Goal: Transaction & Acquisition: Purchase product/service

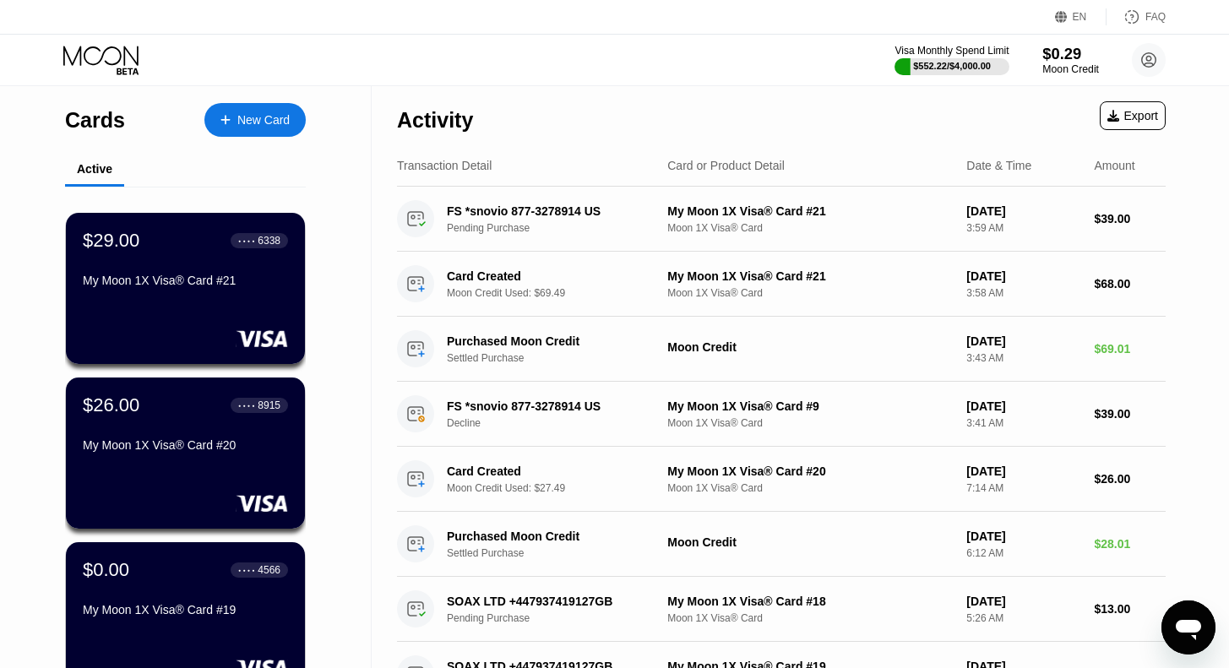
click at [1066, 58] on div "$0.29" at bounding box center [1071, 54] width 57 height 18
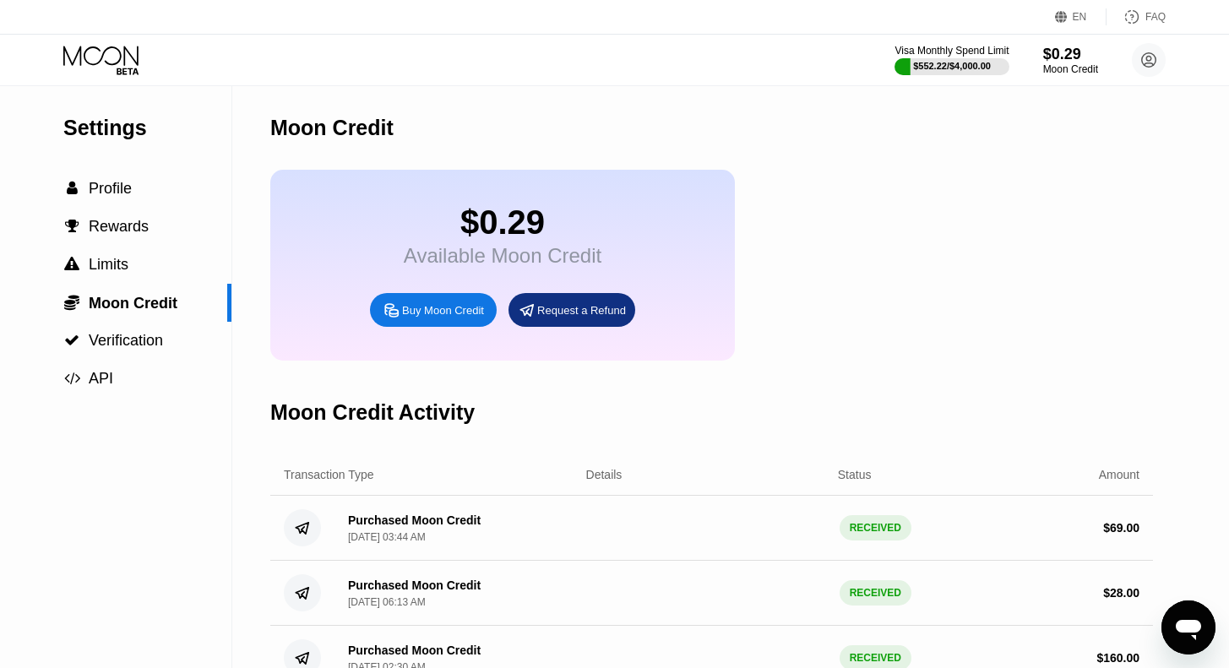
click at [378, 57] on div "Visa Monthly Spend Limit $552.22 / $4,000.00 $0.29 Moon Credit helpme people pe…" at bounding box center [614, 60] width 1229 height 51
click at [1063, 65] on div "Moon Credit" at bounding box center [1071, 69] width 57 height 12
click at [115, 62] on icon at bounding box center [102, 61] width 79 height 30
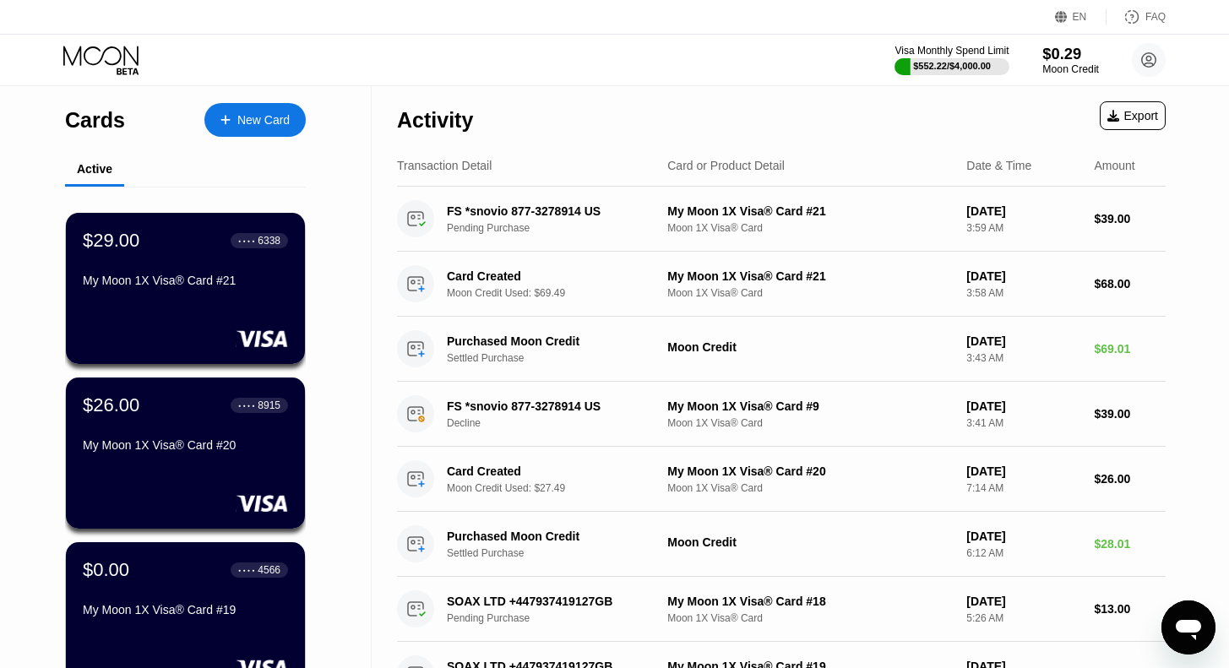
click at [1066, 55] on div "$0.29" at bounding box center [1071, 54] width 57 height 18
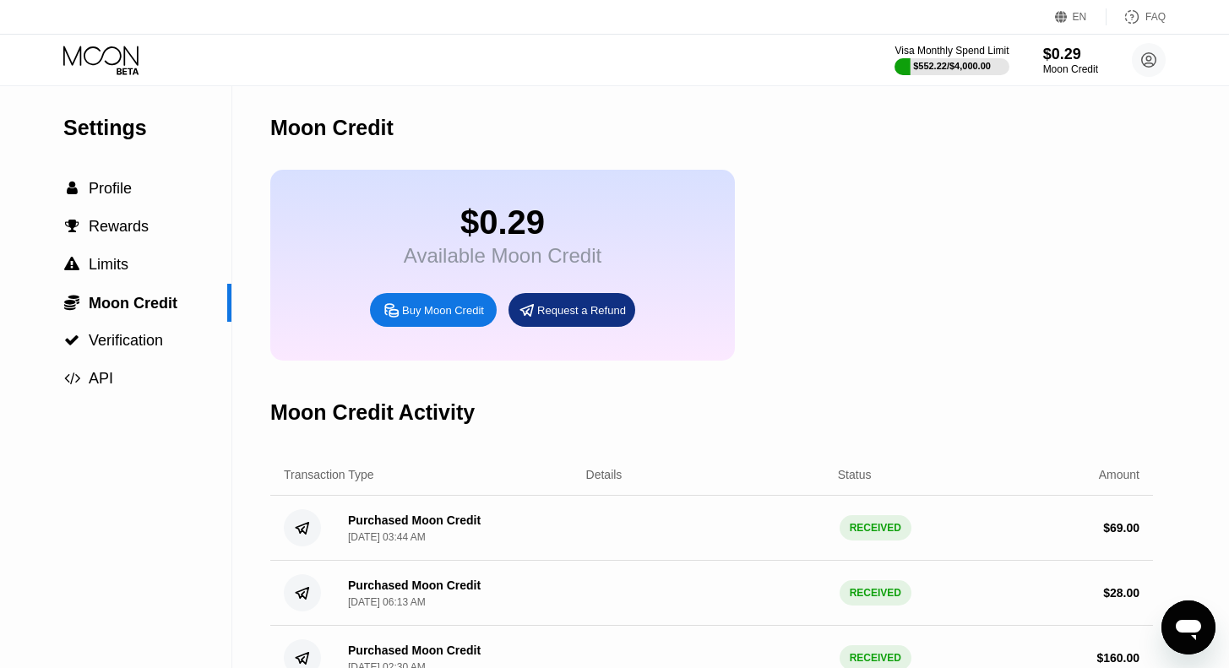
click at [410, 318] on div "Buy Moon Credit" at bounding box center [443, 310] width 82 height 14
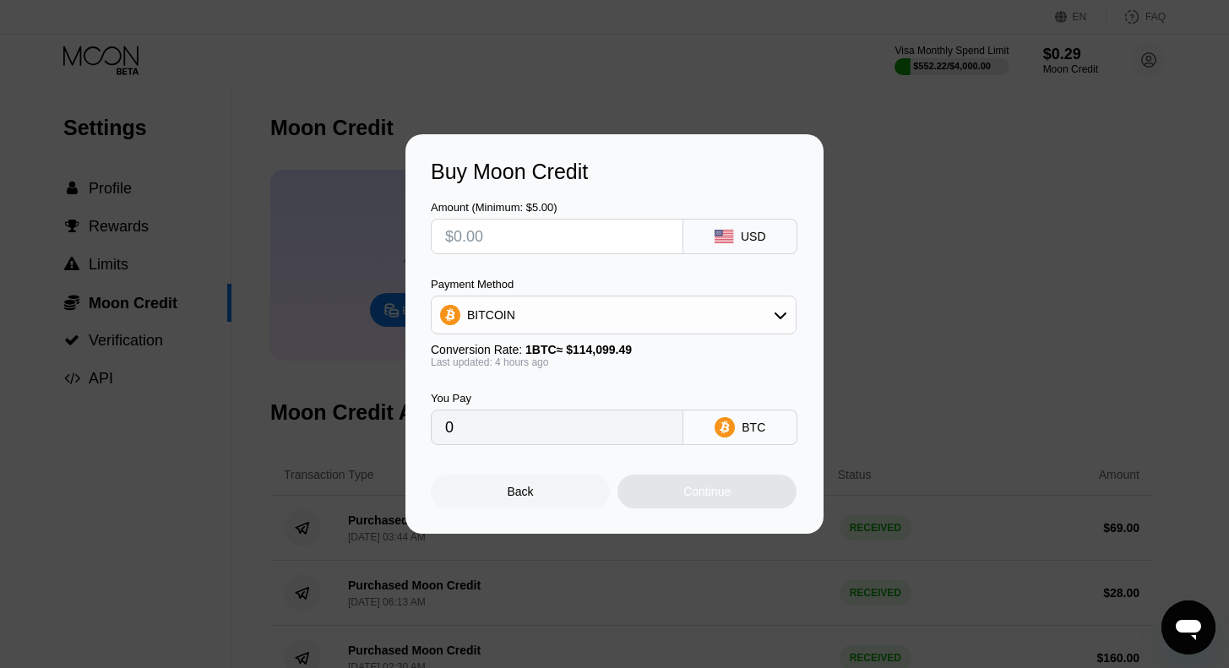
click at [531, 241] on input "text" at bounding box center [557, 237] width 224 height 34
type input "$2"
type input "0.00001756"
type input "$200"
type input "0.00175544"
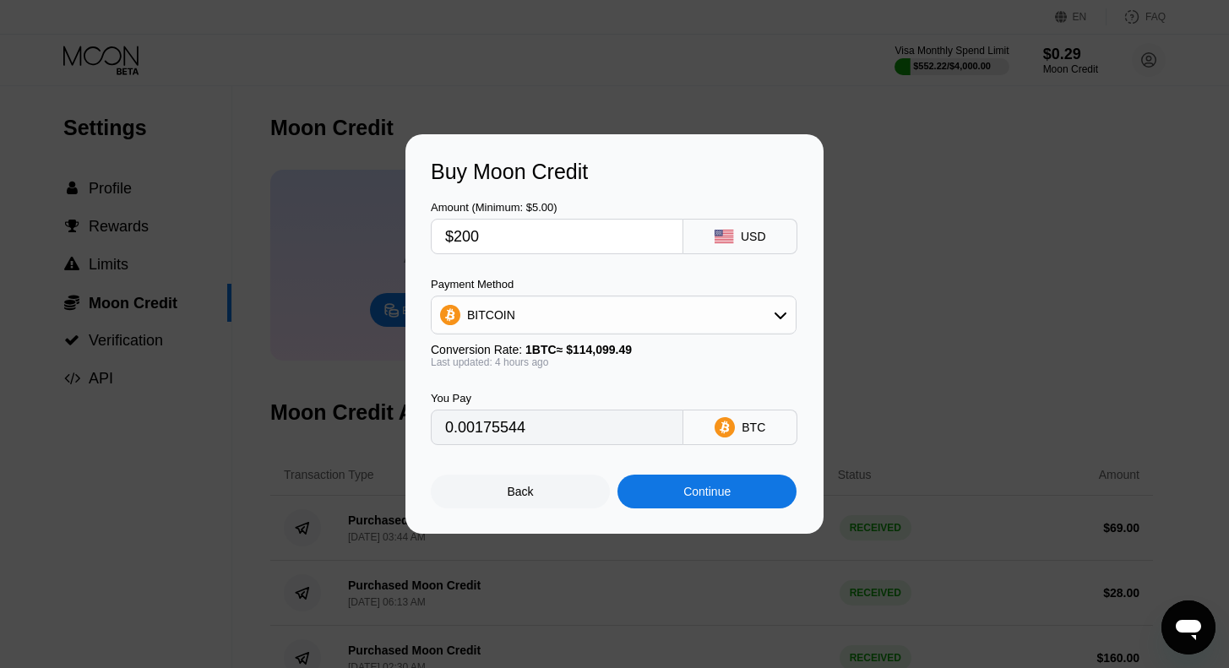
type input "$200"
click at [688, 498] on div "Continue" at bounding box center [706, 492] width 47 height 14
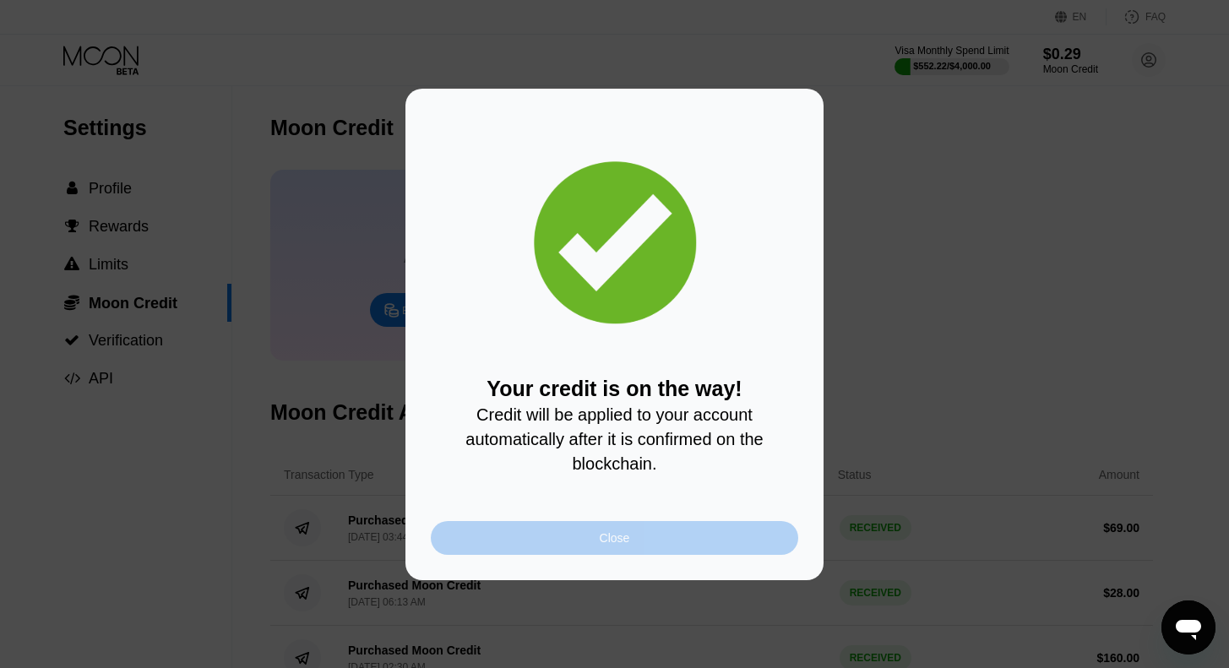
click at [640, 548] on div "Close" at bounding box center [615, 538] width 368 height 34
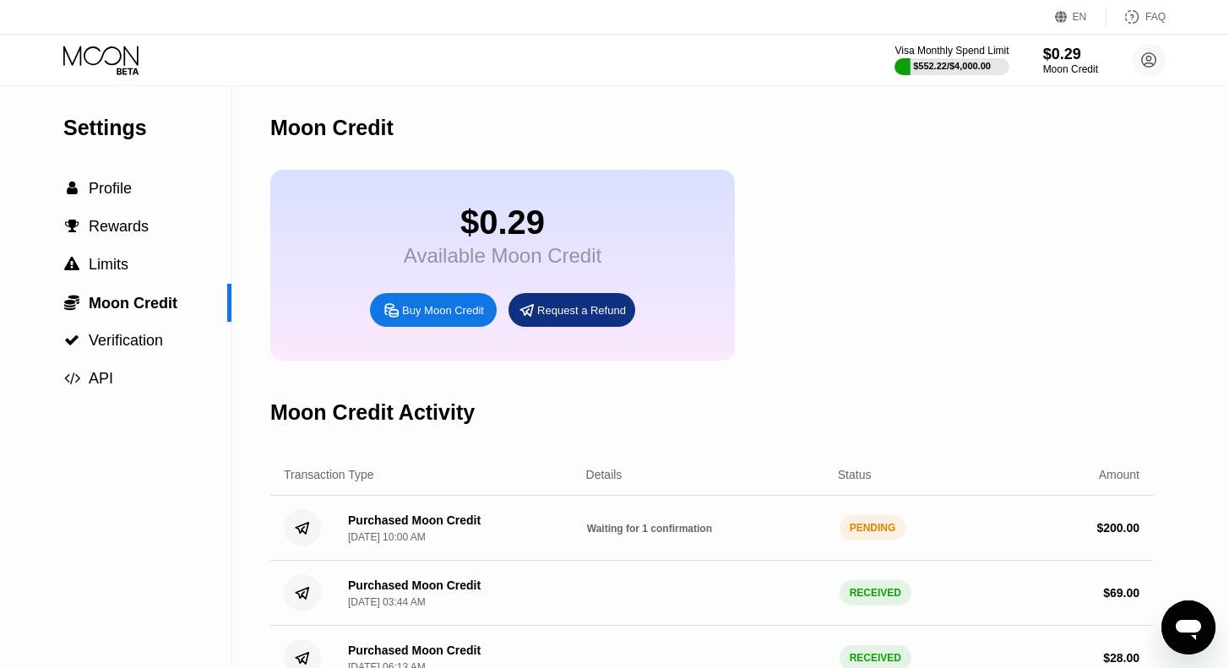
click at [112, 52] on icon at bounding box center [102, 61] width 79 height 30
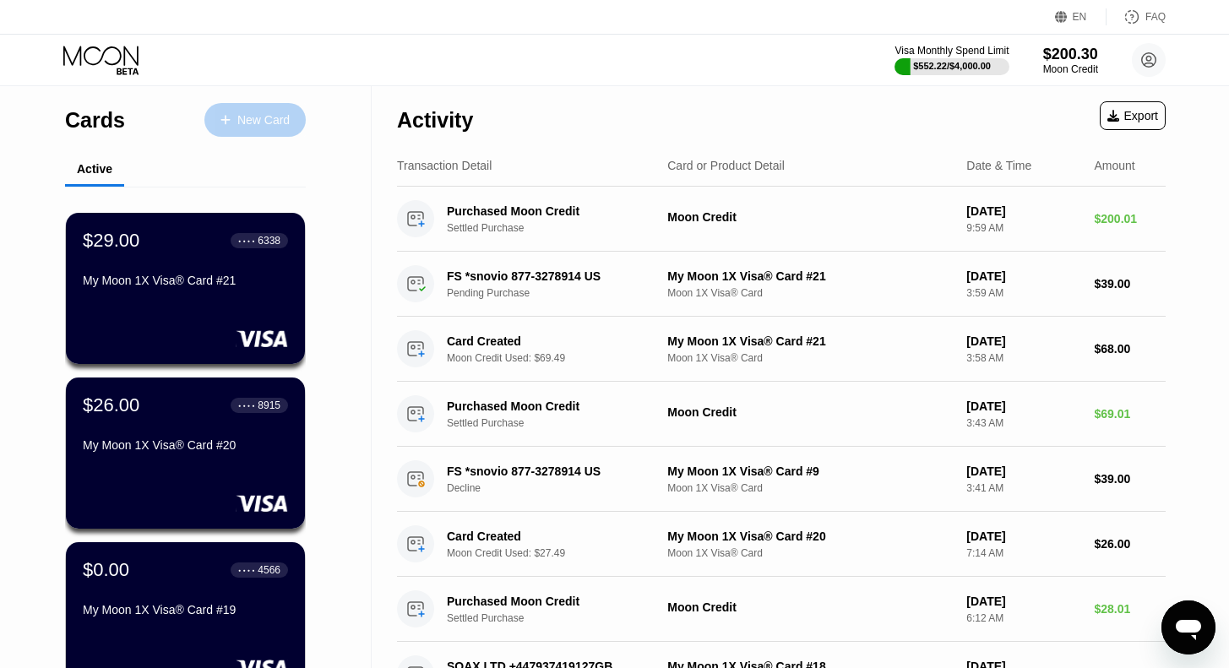
click at [257, 113] on div "New Card" at bounding box center [263, 120] width 52 height 14
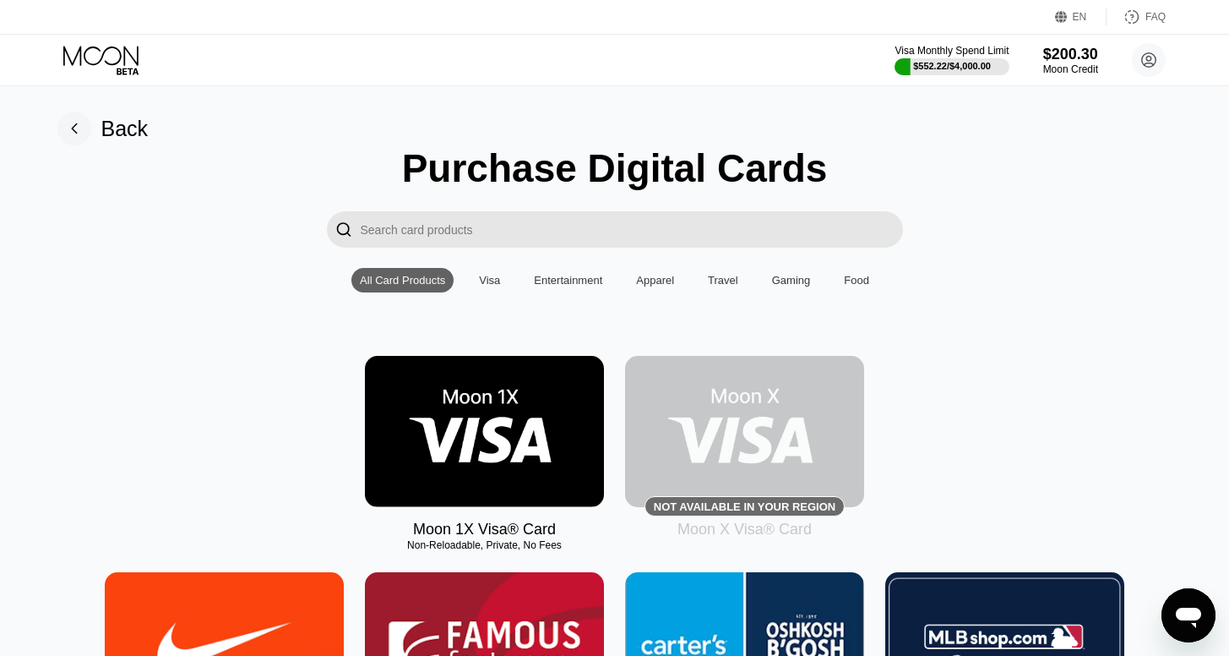
click at [446, 442] on img at bounding box center [484, 431] width 239 height 151
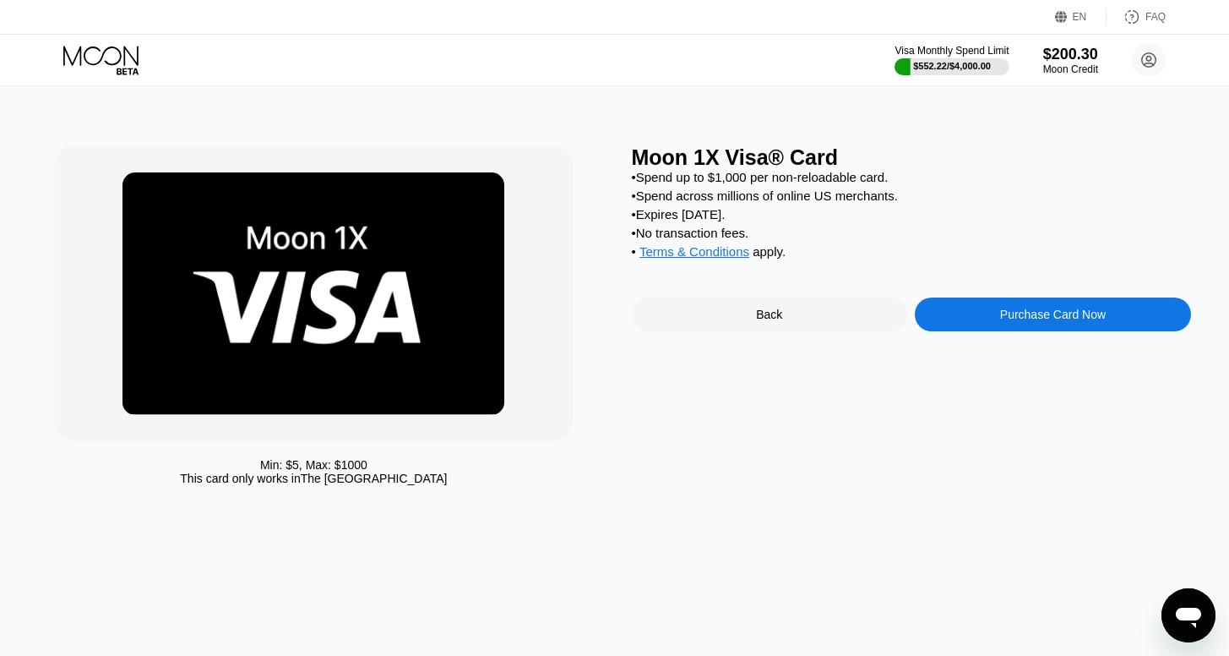
click at [1016, 321] on div "Purchase Card Now" at bounding box center [1053, 315] width 106 height 14
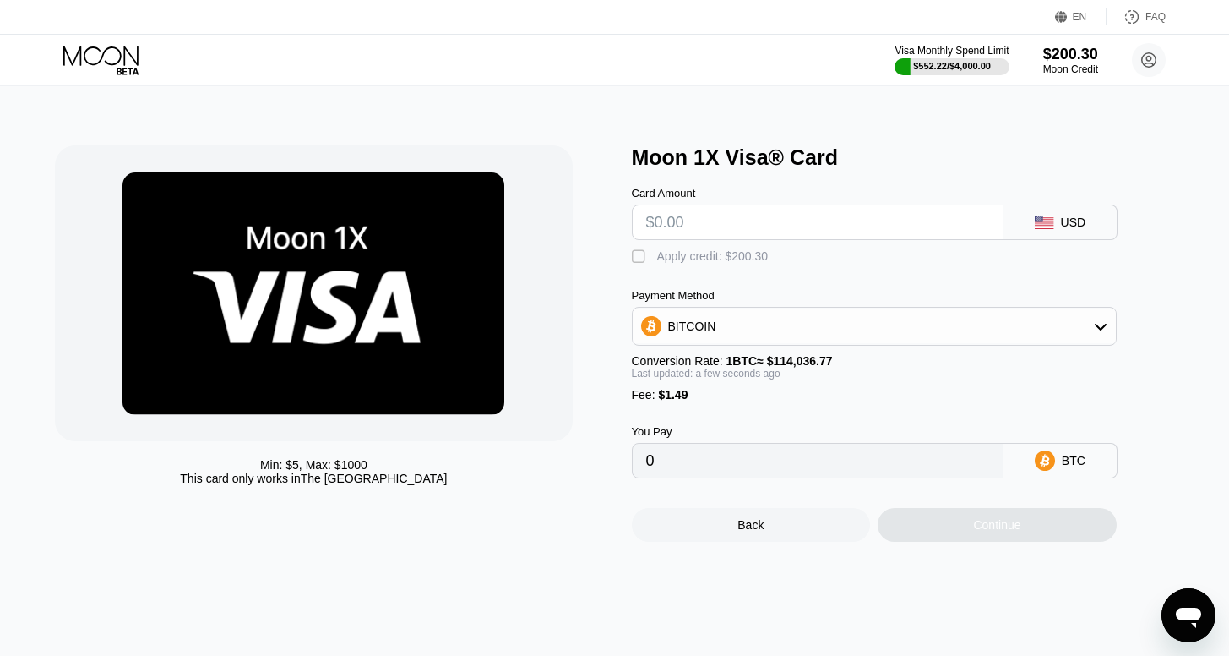
click at [772, 222] on input "text" at bounding box center [817, 222] width 343 height 34
type input "$1"
type input "0.00002184"
type input "$199"
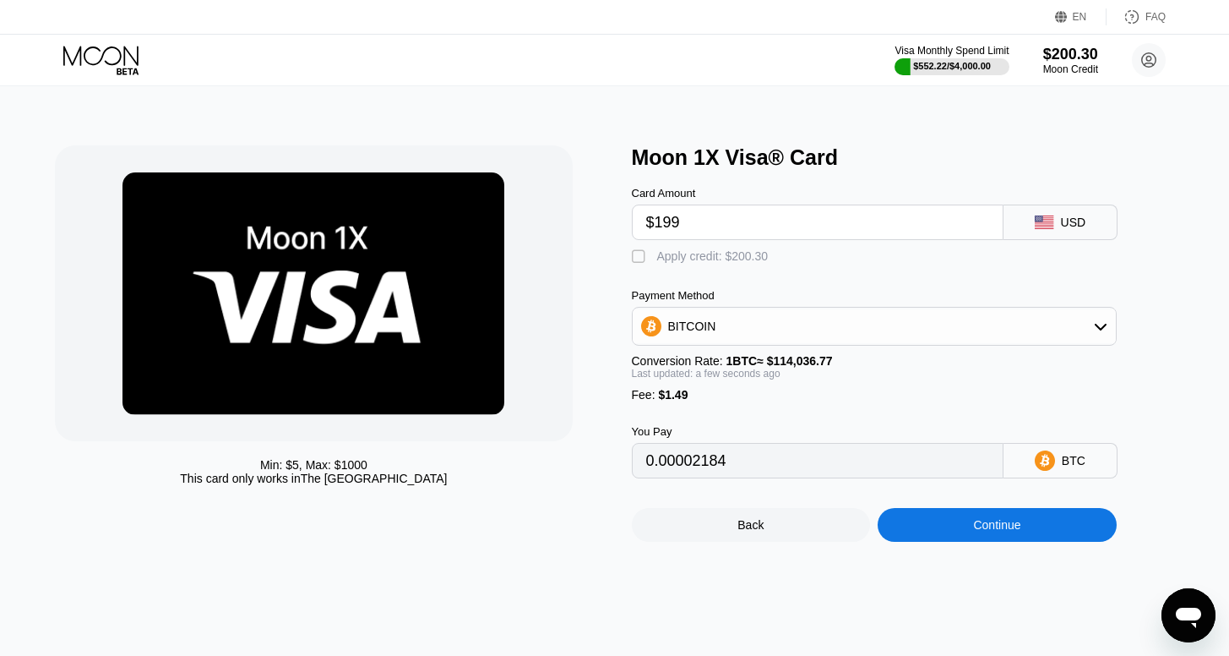
type input "0.00175812"
type input "$199"
click at [677, 263] on div "Apply credit: $200.30" at bounding box center [713, 256] width 112 height 14
type input "0.00000166"
click at [1024, 542] on div "Continue" at bounding box center [997, 525] width 239 height 34
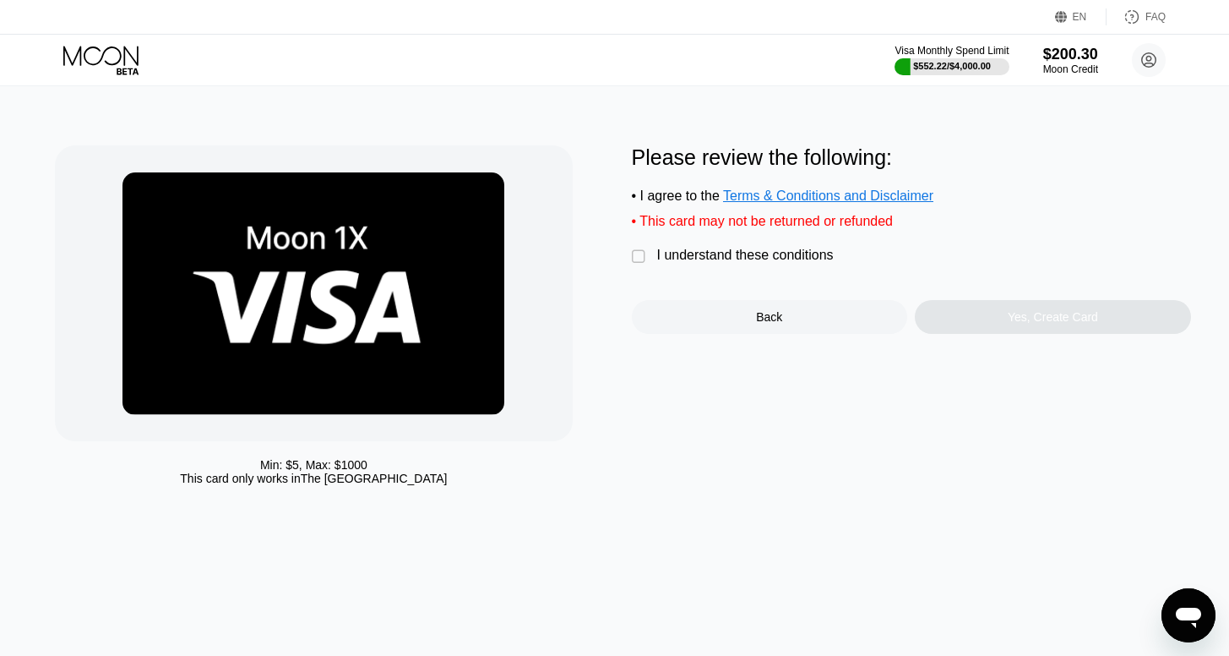
click at [739, 263] on div "I understand these conditions" at bounding box center [745, 255] width 177 height 15
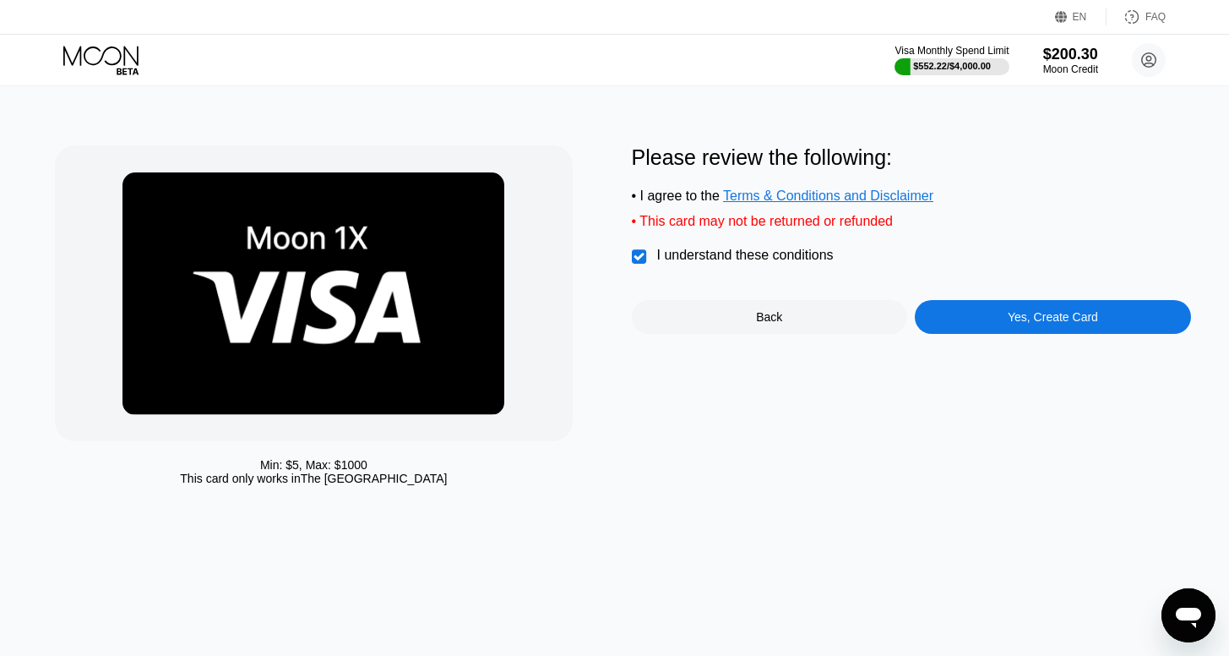
click at [1012, 324] on div "Yes, Create Card" at bounding box center [1053, 317] width 90 height 14
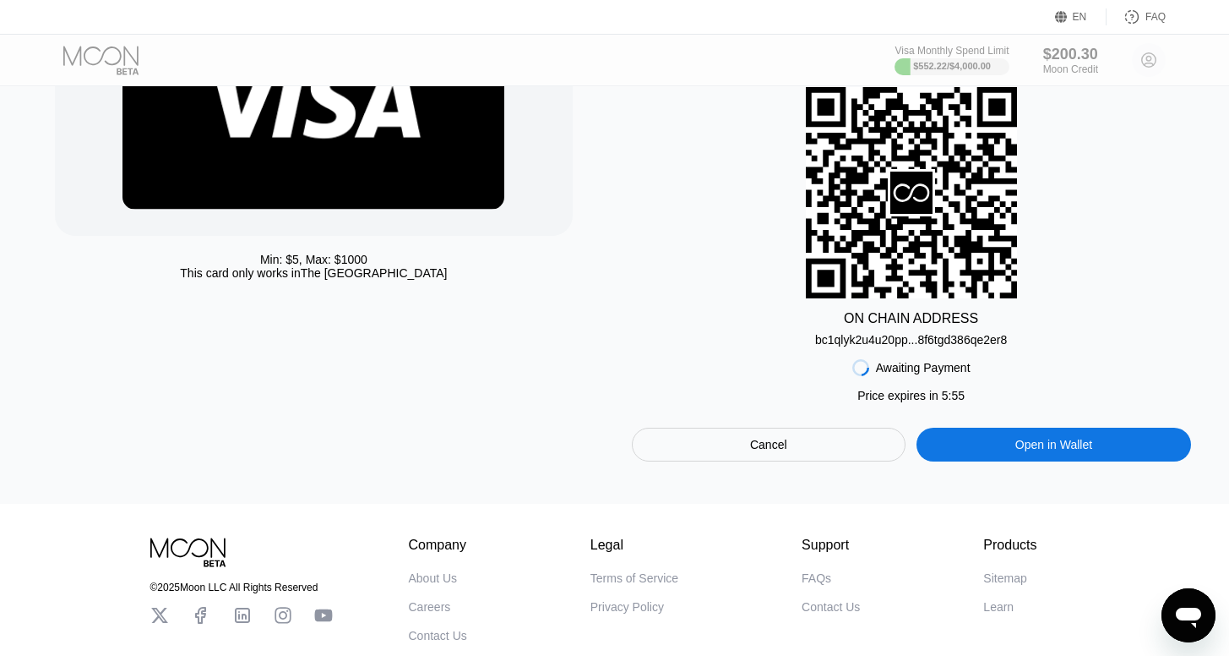
scroll to position [226, 0]
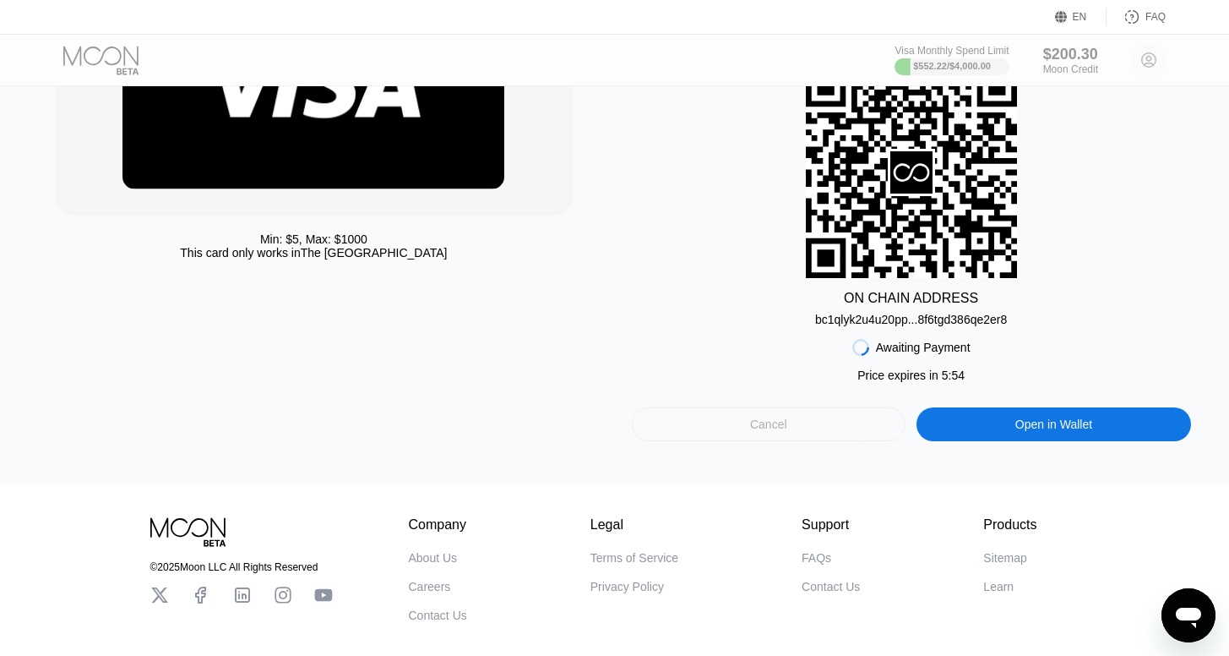
click at [771, 432] on div "Cancel" at bounding box center [768, 424] width 37 height 15
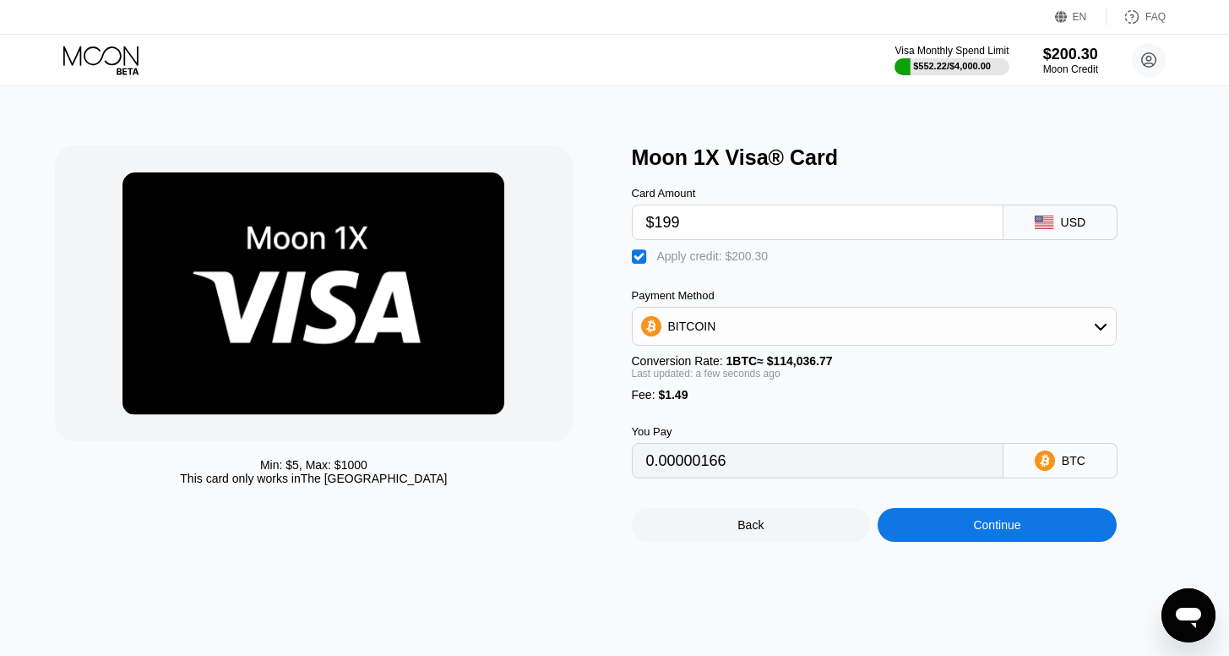
click at [736, 225] on input "$199" at bounding box center [817, 222] width 343 height 34
type input "$19"
type input "0"
type input "$198"
click at [967, 542] on div "Continue" at bounding box center [997, 525] width 239 height 34
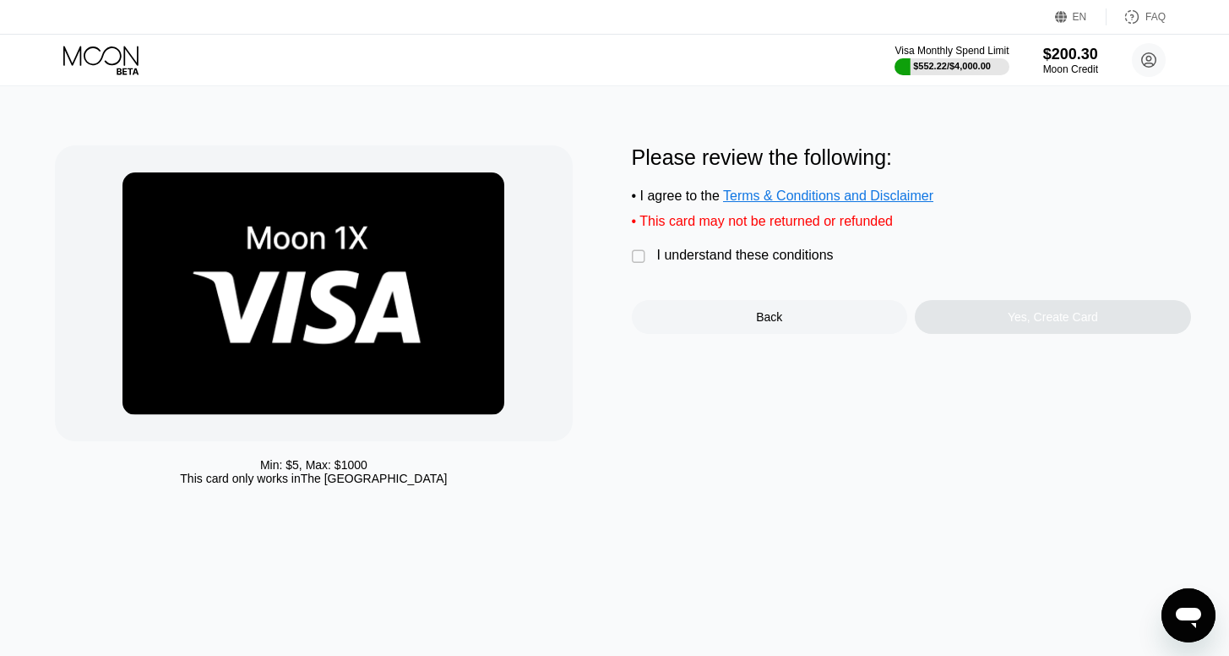
click at [689, 261] on div "I understand these conditions" at bounding box center [745, 255] width 177 height 15
click at [983, 329] on div "Yes, Create Card" at bounding box center [1053, 317] width 276 height 34
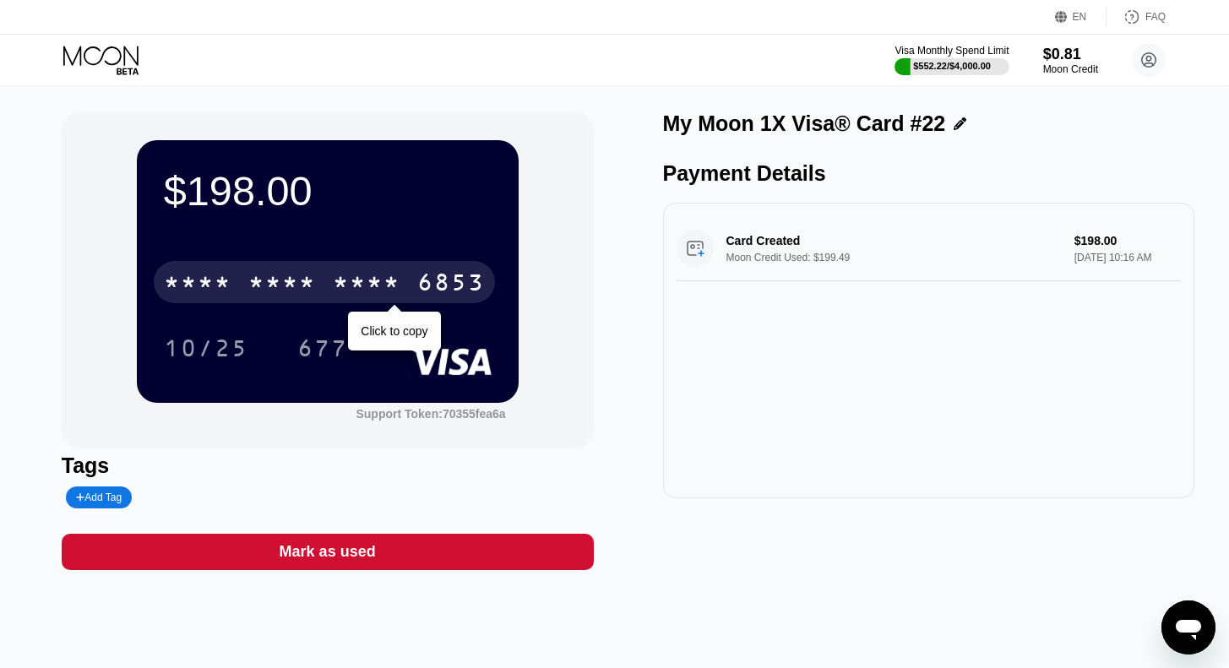
click at [393, 285] on div "* * * *" at bounding box center [367, 284] width 68 height 27
click at [418, 285] on div "6853" at bounding box center [451, 284] width 68 height 27
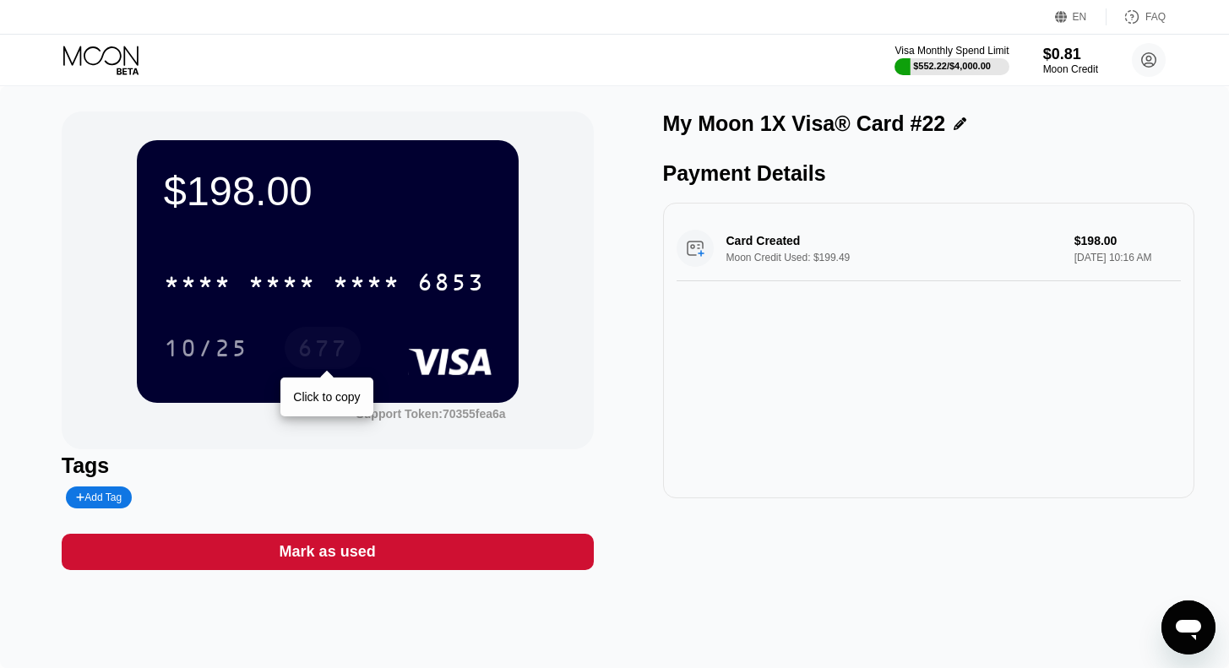
click at [337, 341] on div "677" at bounding box center [322, 350] width 51 height 27
click at [89, 55] on icon at bounding box center [102, 61] width 79 height 30
